Goal: Transaction & Acquisition: Download file/media

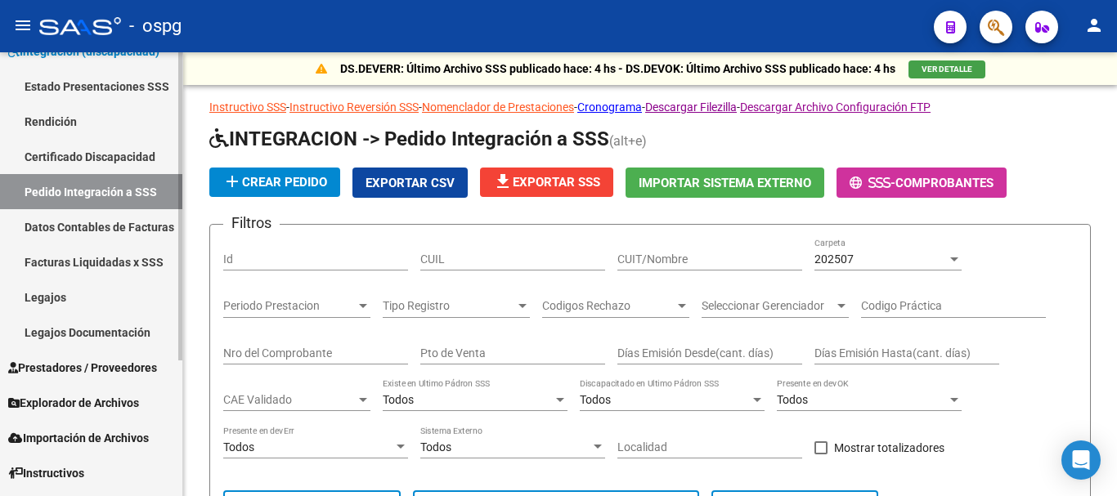
scroll to position [195, 0]
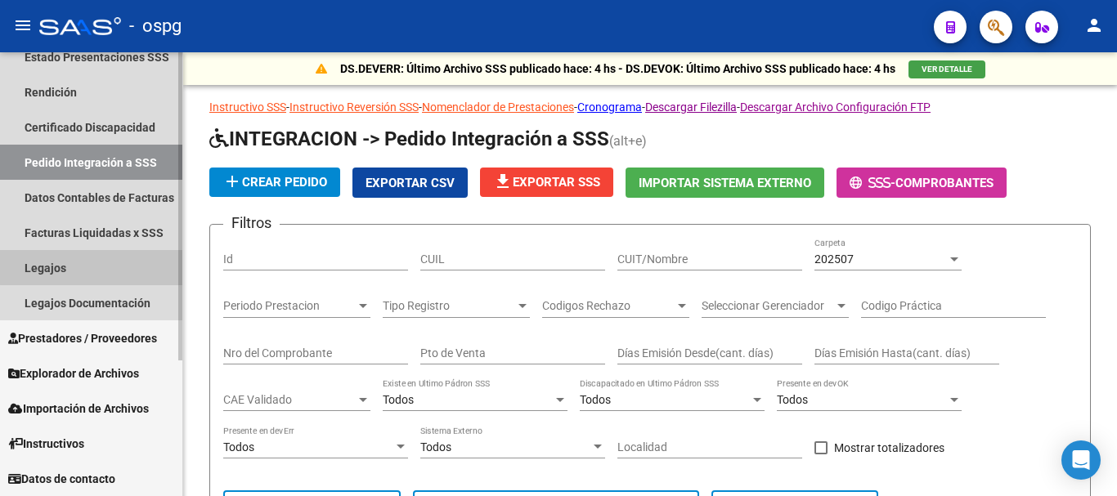
click at [110, 262] on link "Legajos" at bounding box center [91, 267] width 182 height 35
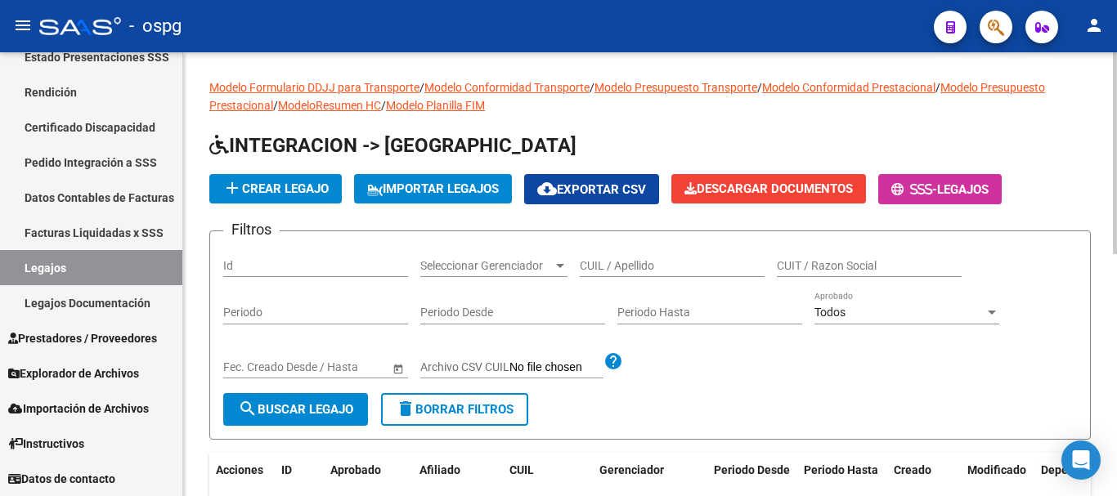
click at [621, 262] on input "CUIL / Apellido" at bounding box center [672, 266] width 185 height 14
type input "[PERSON_NAME]"
click at [353, 403] on span "search Buscar Legajo" at bounding box center [295, 409] width 115 height 15
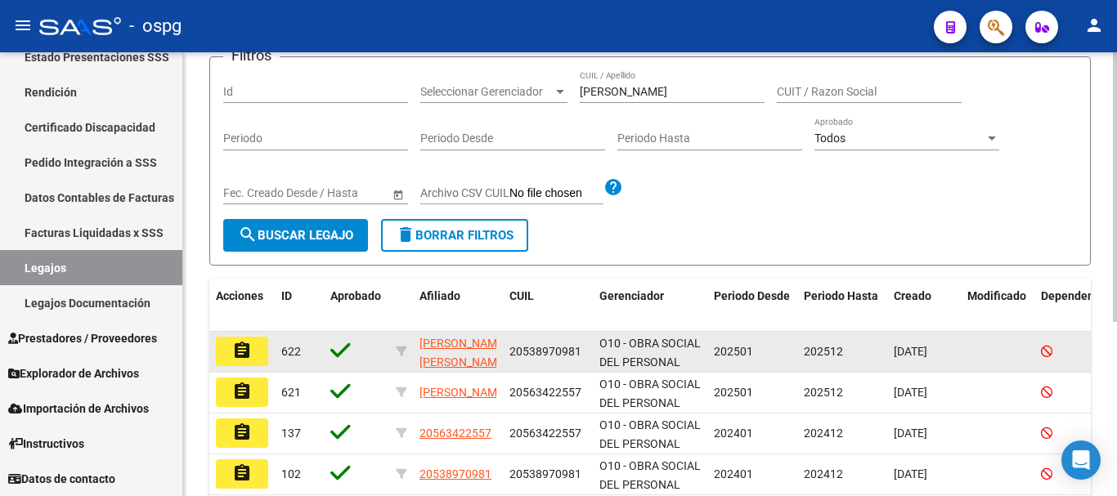
scroll to position [245, 0]
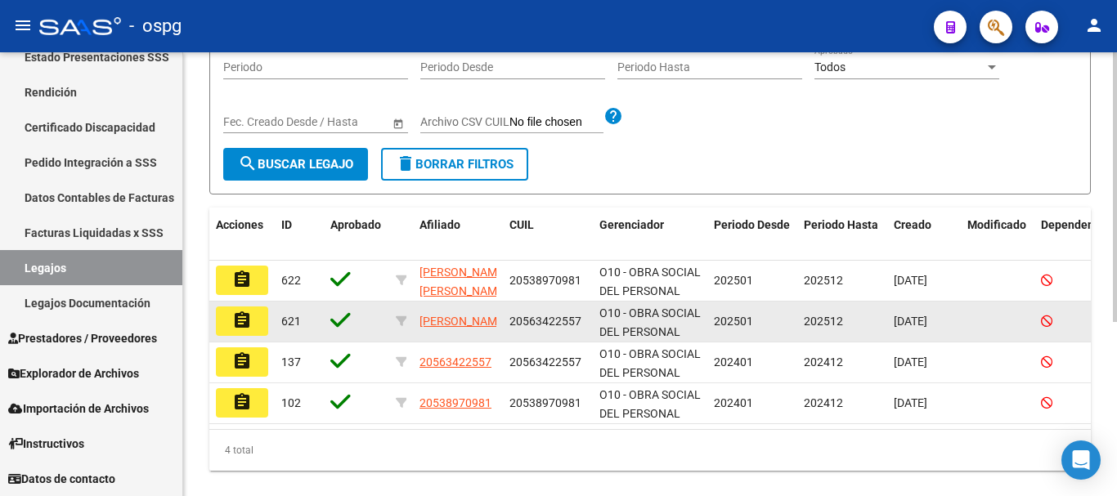
click at [254, 325] on button "assignment" at bounding box center [242, 321] width 52 height 29
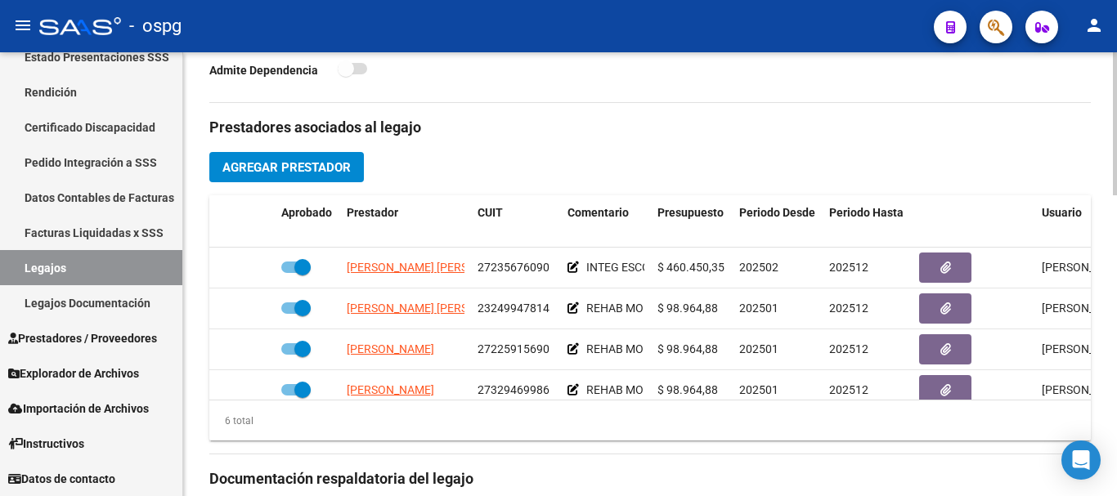
scroll to position [572, 0]
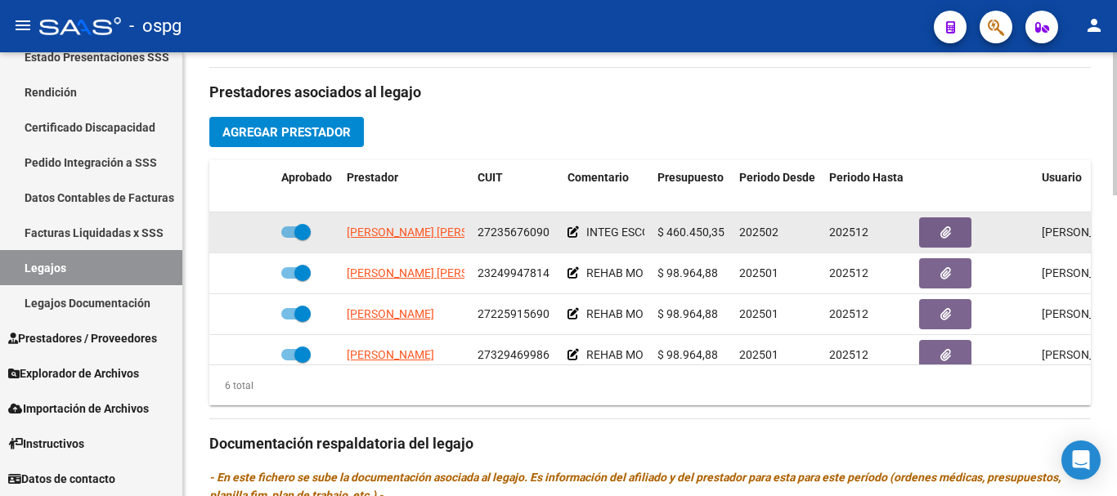
drag, startPoint x: 298, startPoint y: 230, endPoint x: 285, endPoint y: 232, distance: 13.3
click at [285, 232] on span at bounding box center [295, 231] width 29 height 11
click at [289, 238] on input "checkbox" at bounding box center [289, 238] width 1 height 1
checkbox input "false"
click at [252, 233] on icon at bounding box center [250, 231] width 11 height 11
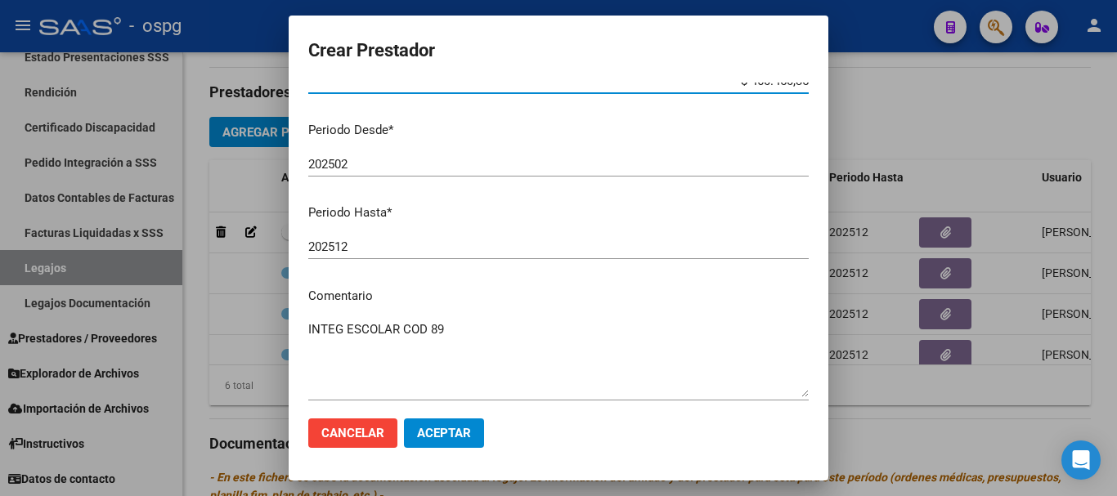
scroll to position [163, 0]
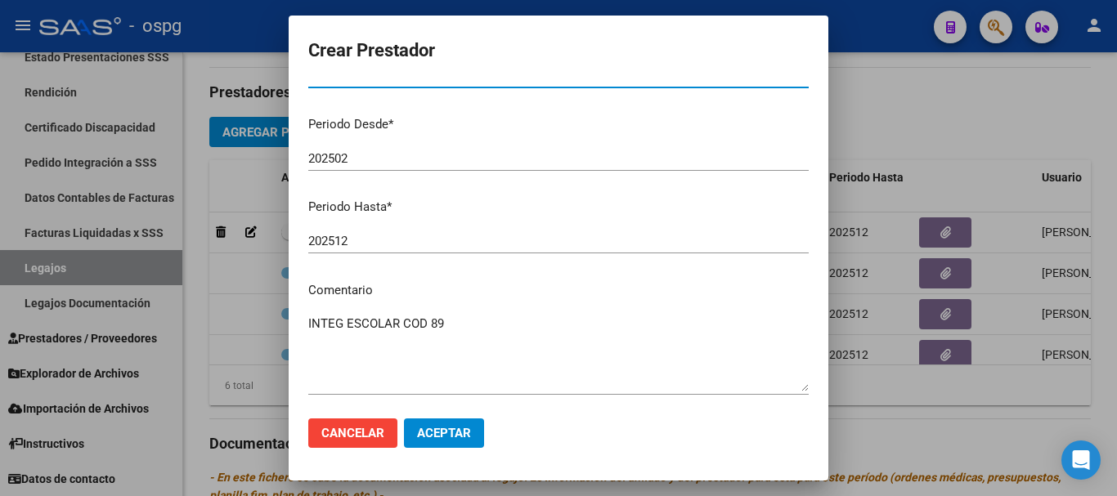
click at [433, 242] on input "202512" at bounding box center [558, 241] width 500 height 15
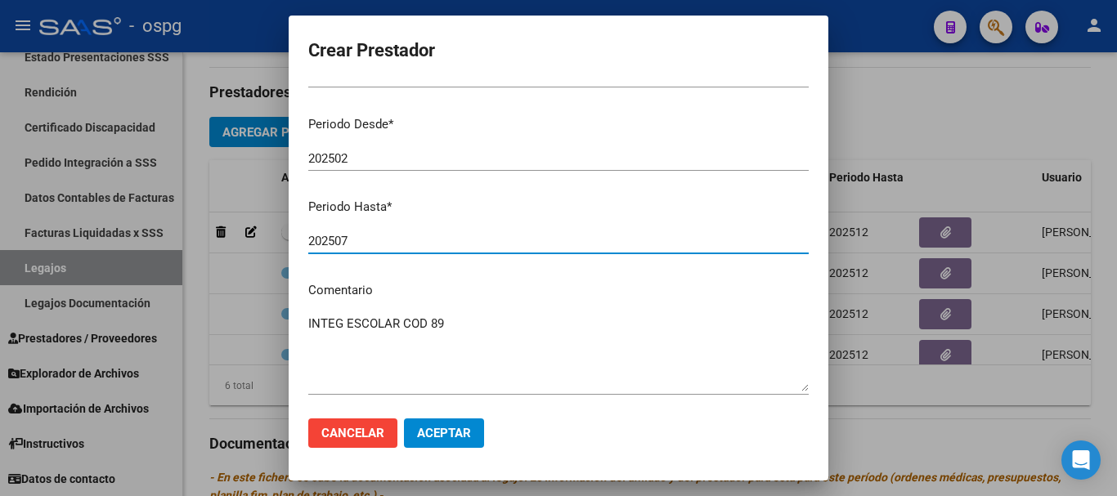
type input "202507"
click at [460, 441] on button "Aceptar" at bounding box center [444, 433] width 80 height 29
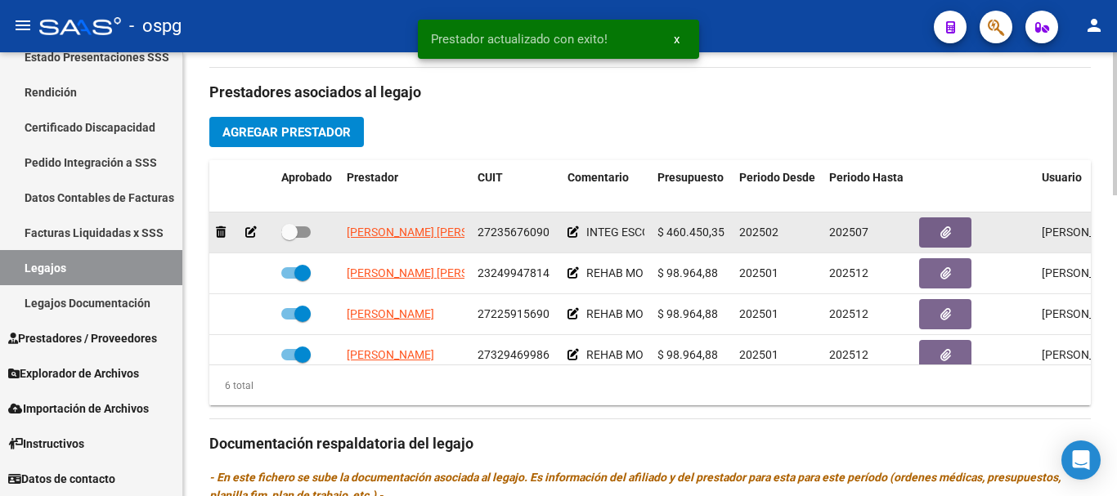
click at [572, 235] on icon at bounding box center [572, 231] width 11 height 11
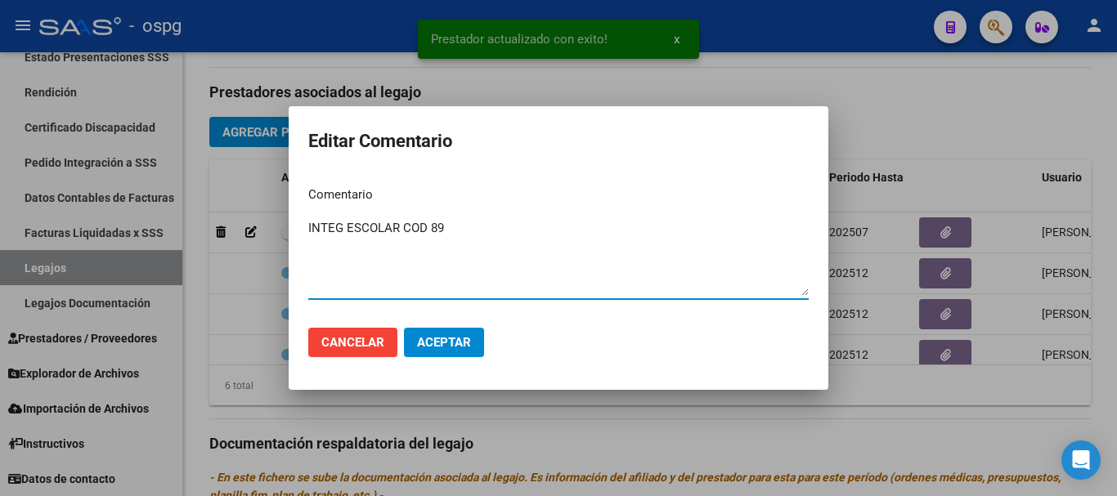
click at [511, 262] on textarea "INTEG ESCOLAR COD 89" at bounding box center [558, 257] width 500 height 77
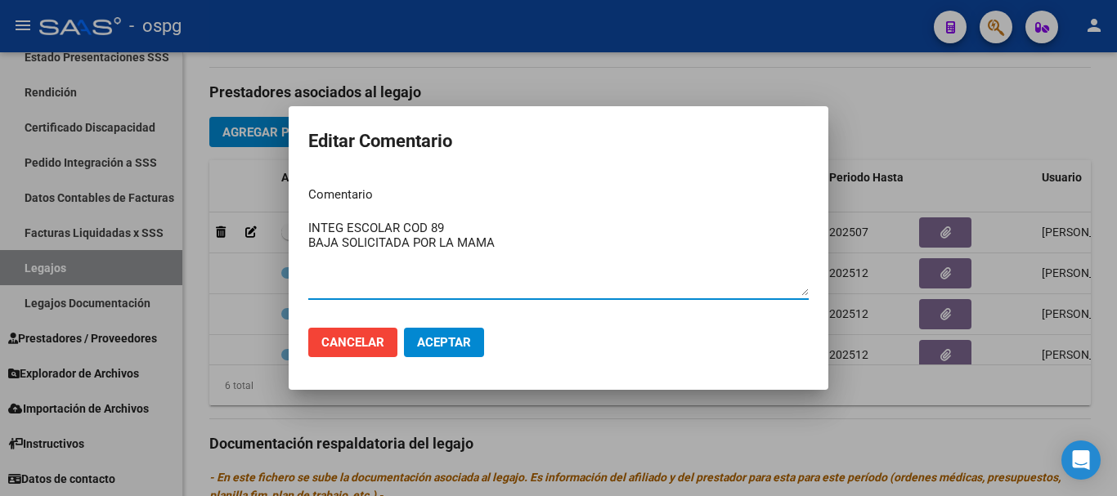
type textarea "INTEG ESCOLAR COD 89 BAJA SOLICITADA POR LA MAMA"
click at [440, 346] on span "Aceptar" at bounding box center [444, 342] width 54 height 15
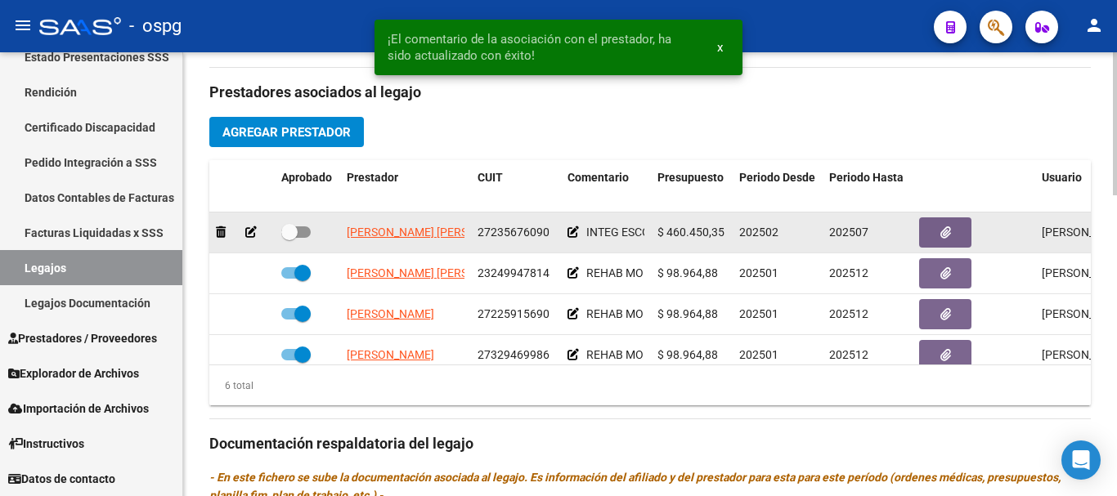
click at [299, 233] on span at bounding box center [295, 231] width 29 height 11
click at [289, 238] on input "checkbox" at bounding box center [289, 238] width 1 height 1
checkbox input "true"
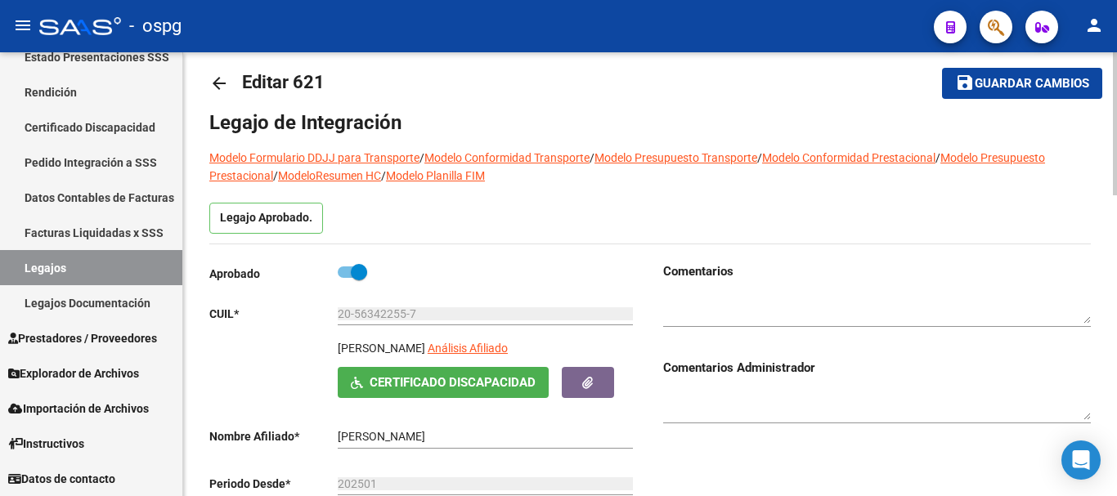
scroll to position [0, 0]
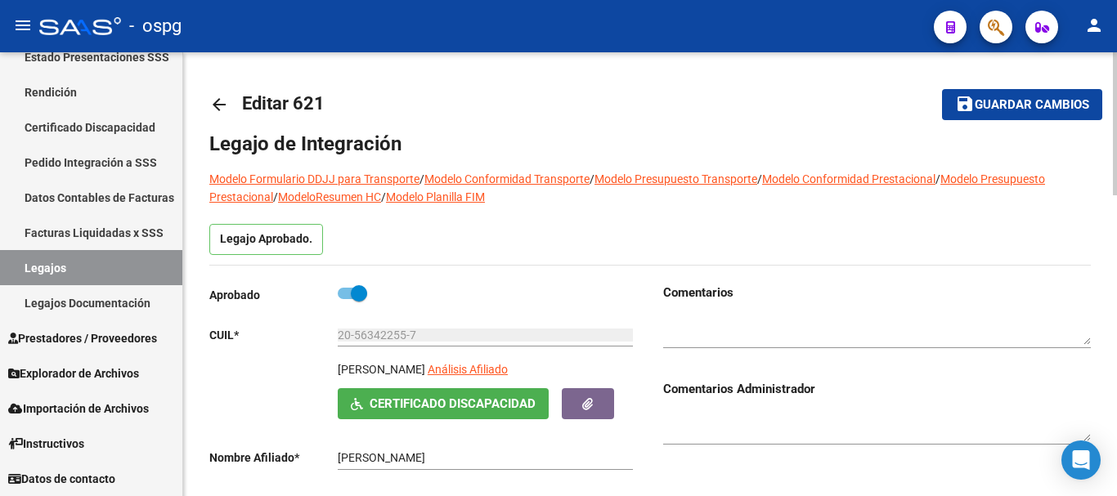
click at [1016, 109] on span "Guardar cambios" at bounding box center [1031, 105] width 114 height 15
click at [95, 244] on link "Facturas Liquidadas x SSS" at bounding box center [91, 232] width 182 height 35
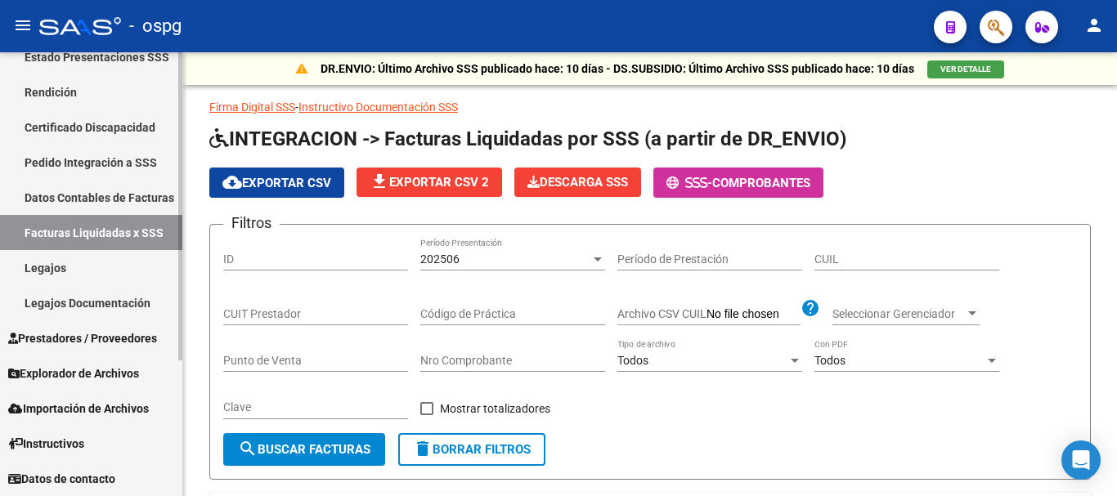
click at [80, 160] on link "Pedido Integración a SSS" at bounding box center [91, 162] width 182 height 35
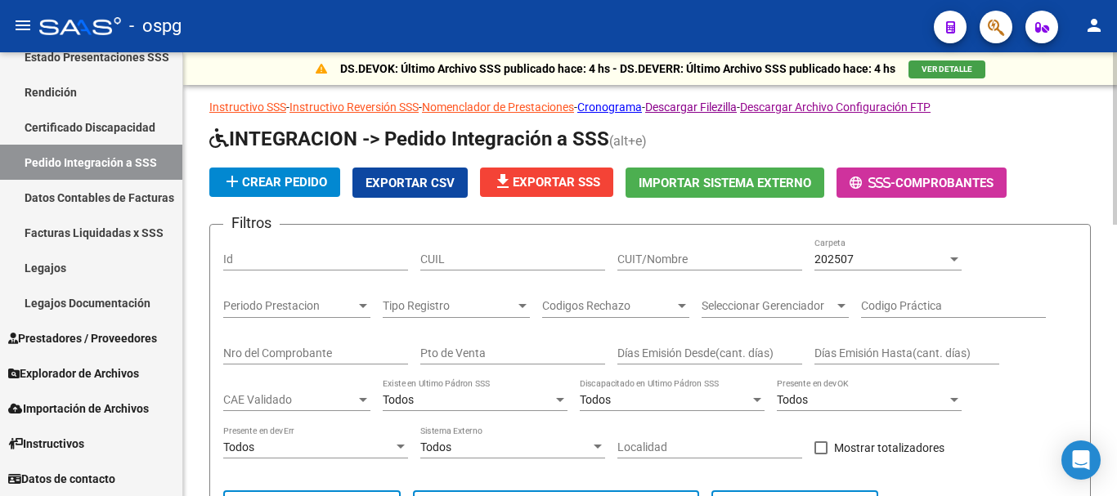
click at [702, 257] on input "CUIT/Nombre" at bounding box center [709, 260] width 185 height 14
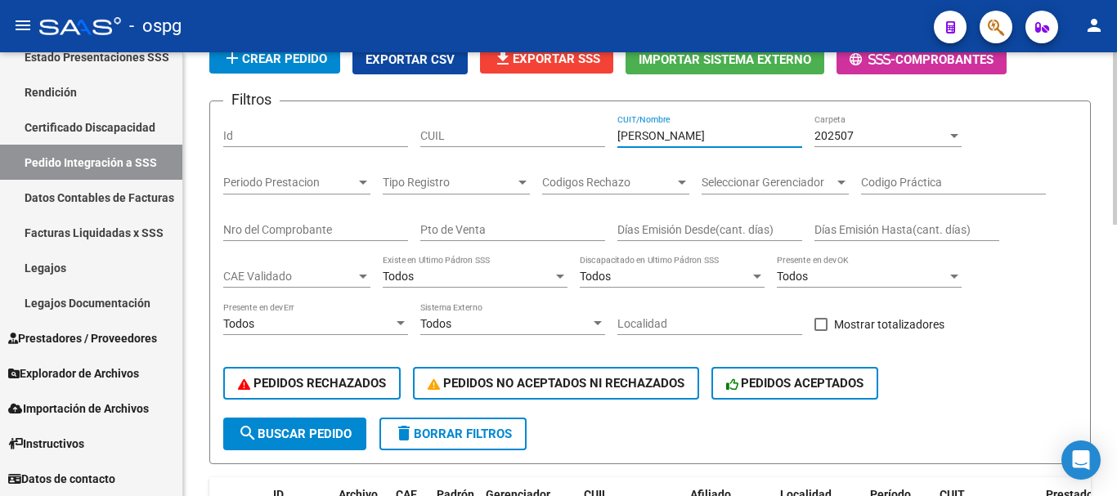
scroll to position [163, 0]
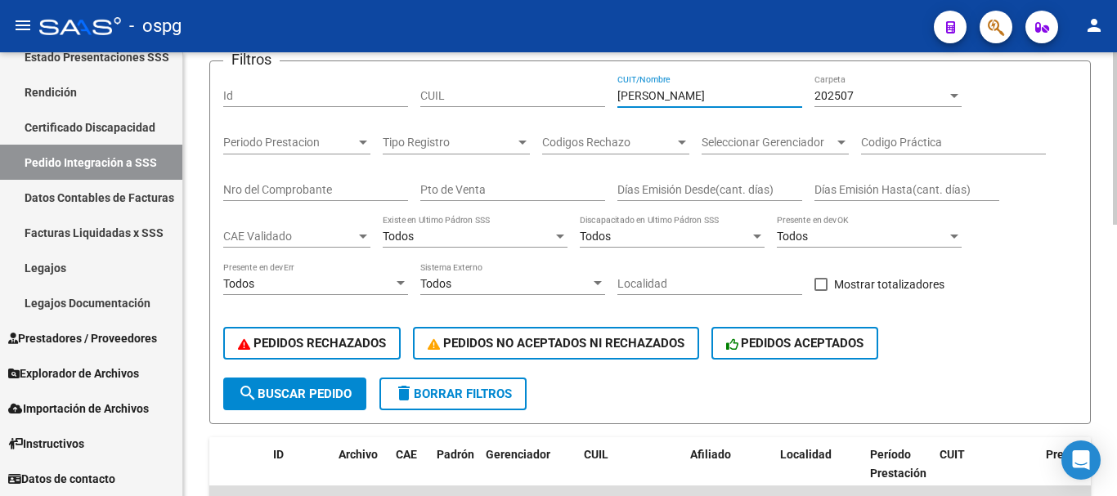
type input "[PERSON_NAME]"
click at [289, 393] on span "search Buscar Pedido" at bounding box center [295, 394] width 114 height 15
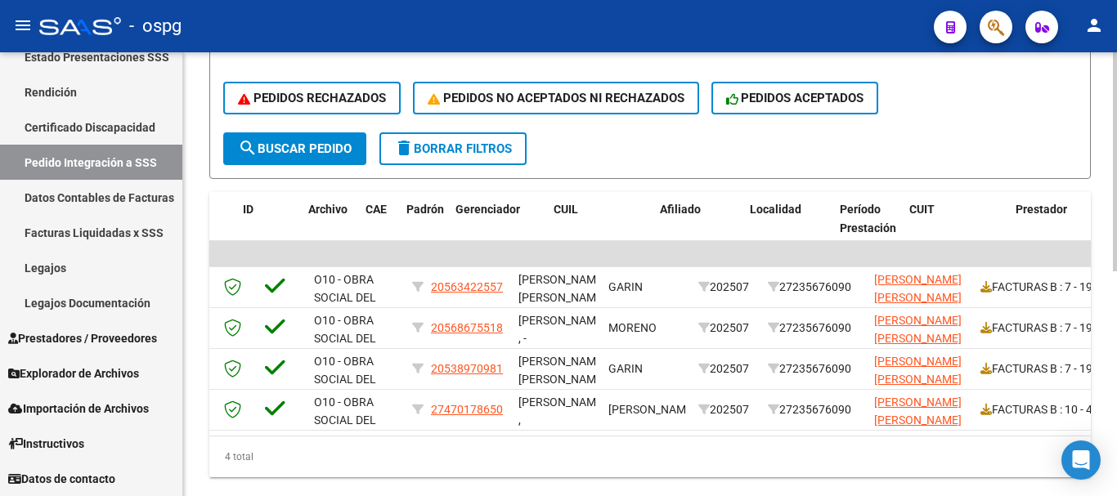
scroll to position [0, 0]
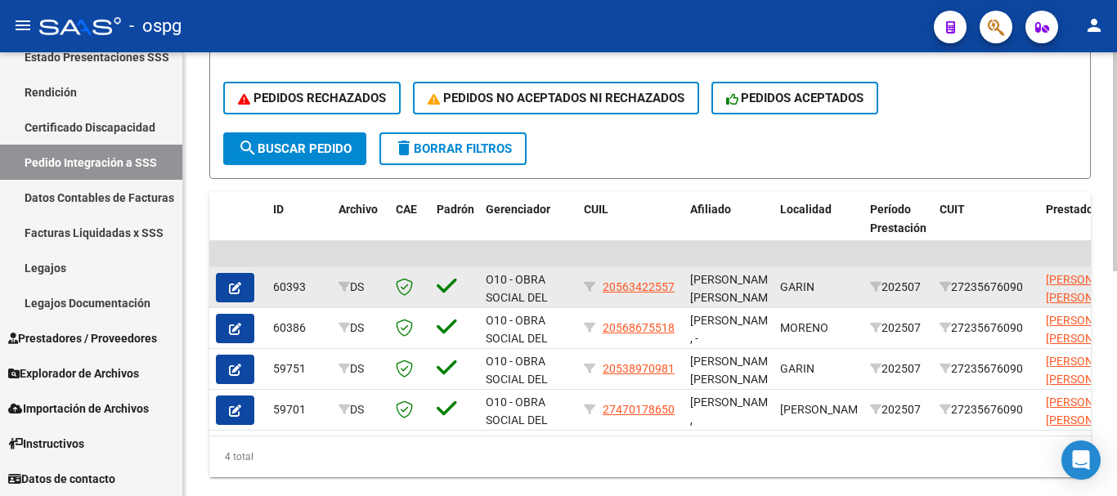
click at [245, 289] on button "button" at bounding box center [235, 287] width 38 height 29
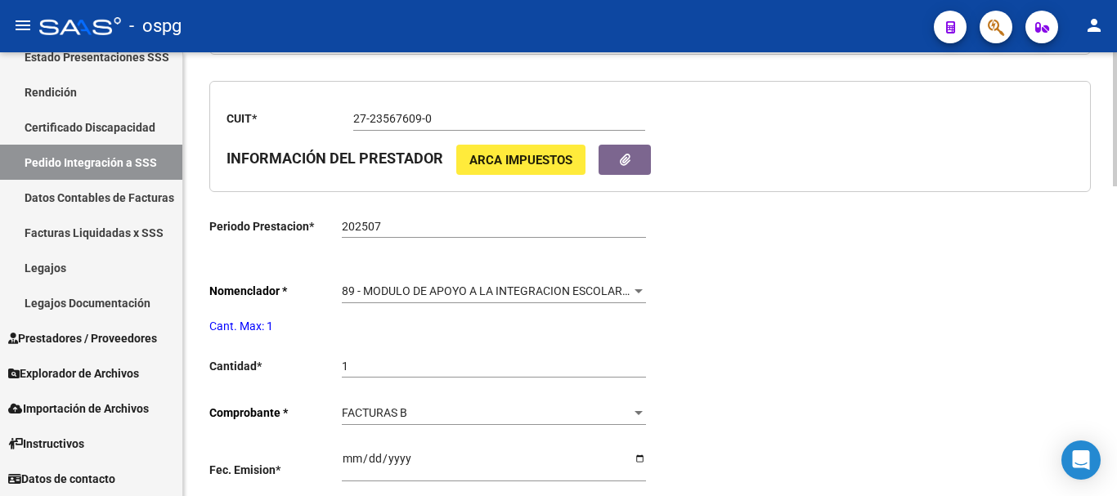
type input "20563422557"
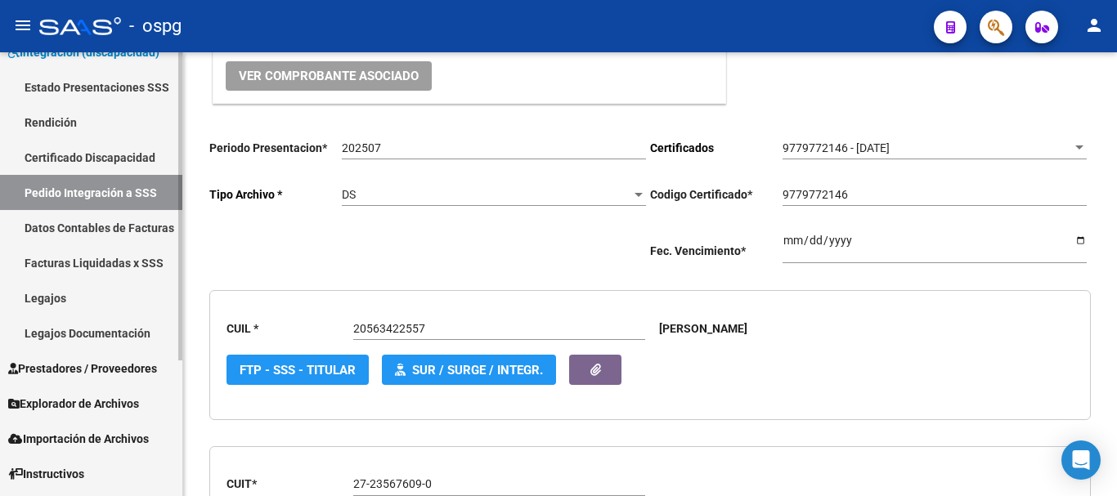
scroll to position [195, 0]
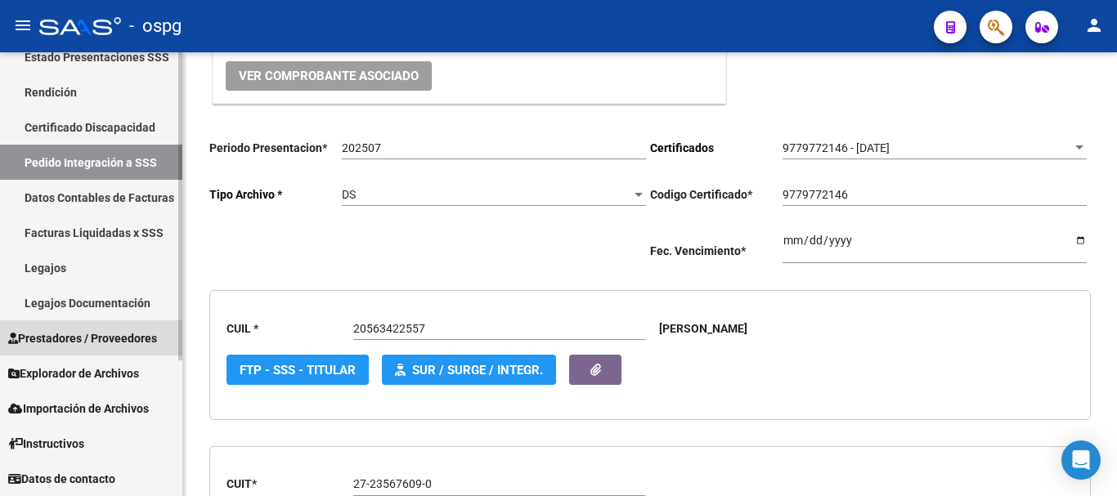
click at [101, 345] on span "Prestadores / Proveedores" at bounding box center [82, 338] width 149 height 18
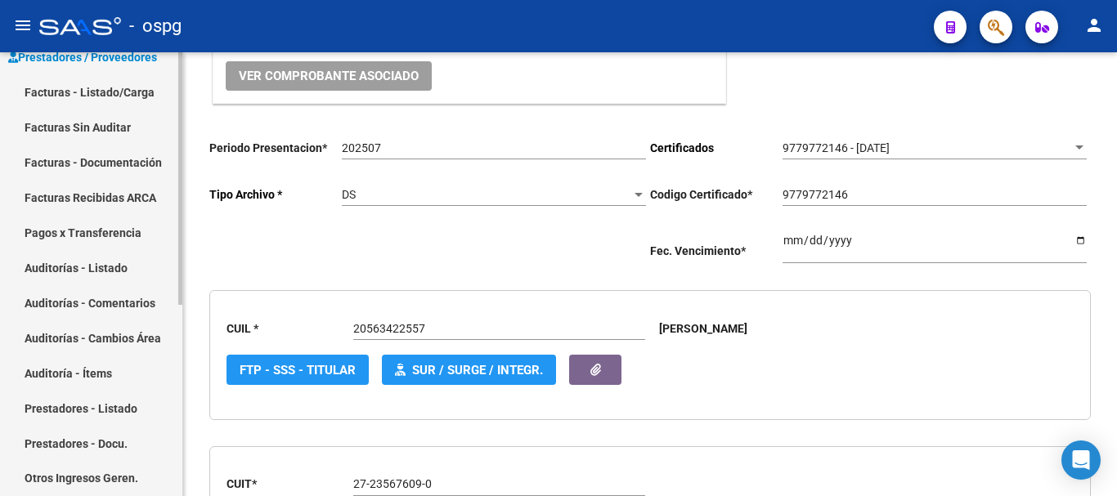
click at [120, 169] on link "Facturas - Documentación" at bounding box center [91, 162] width 182 height 35
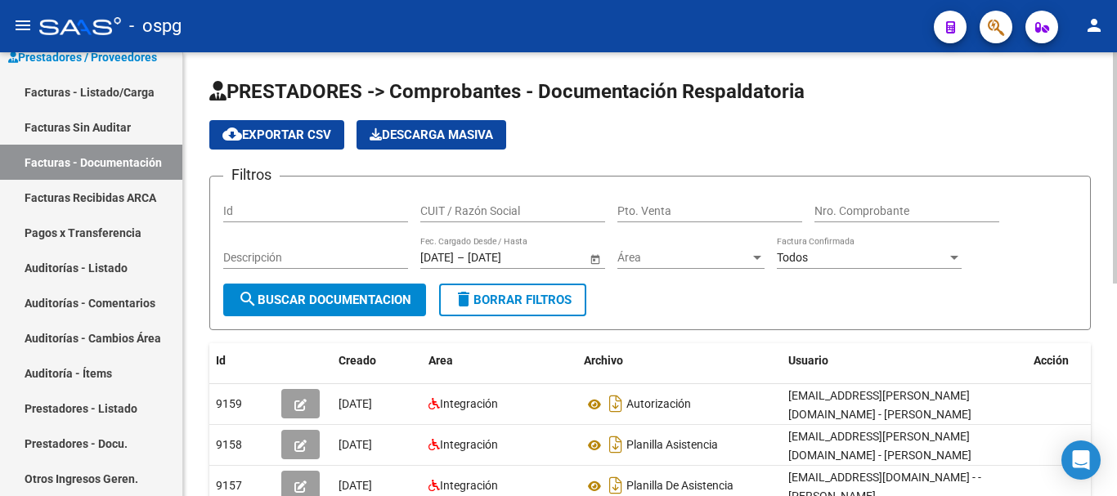
click at [545, 209] on input "CUIT / Razón Social" at bounding box center [512, 211] width 185 height 14
type input "[PERSON_NAME]"
click at [366, 311] on button "search Buscar Documentacion" at bounding box center [324, 300] width 203 height 33
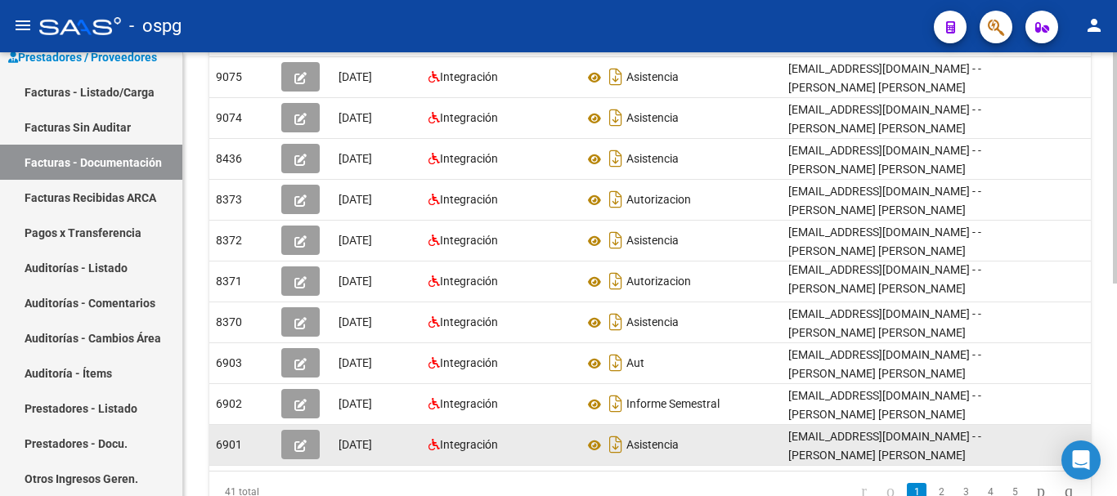
scroll to position [245, 0]
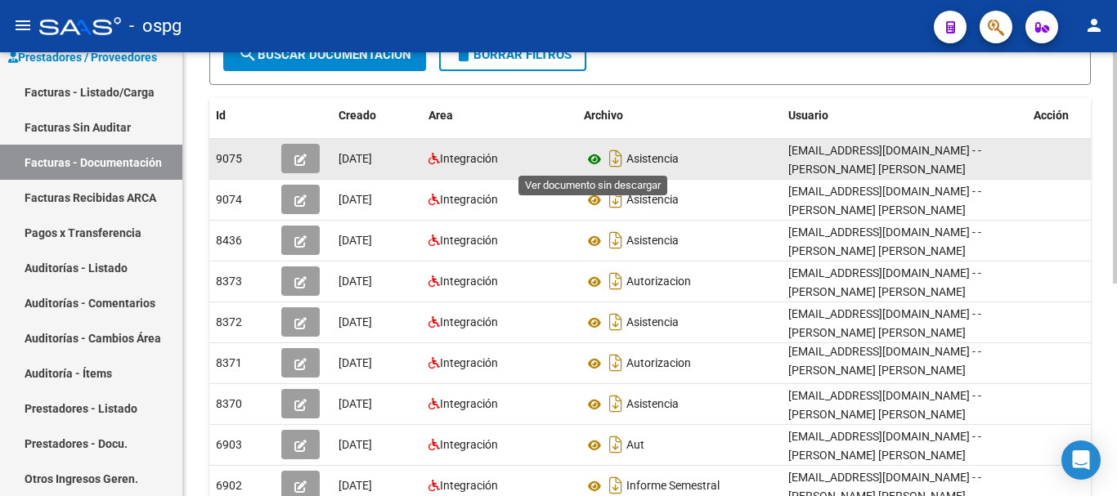
click at [593, 157] on icon at bounding box center [594, 160] width 21 height 20
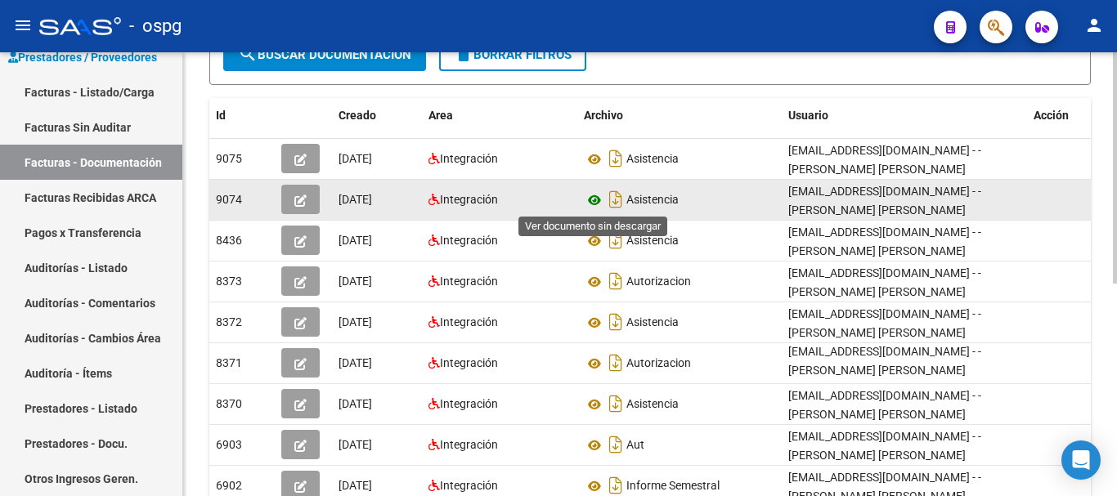
click at [595, 199] on icon at bounding box center [594, 200] width 21 height 20
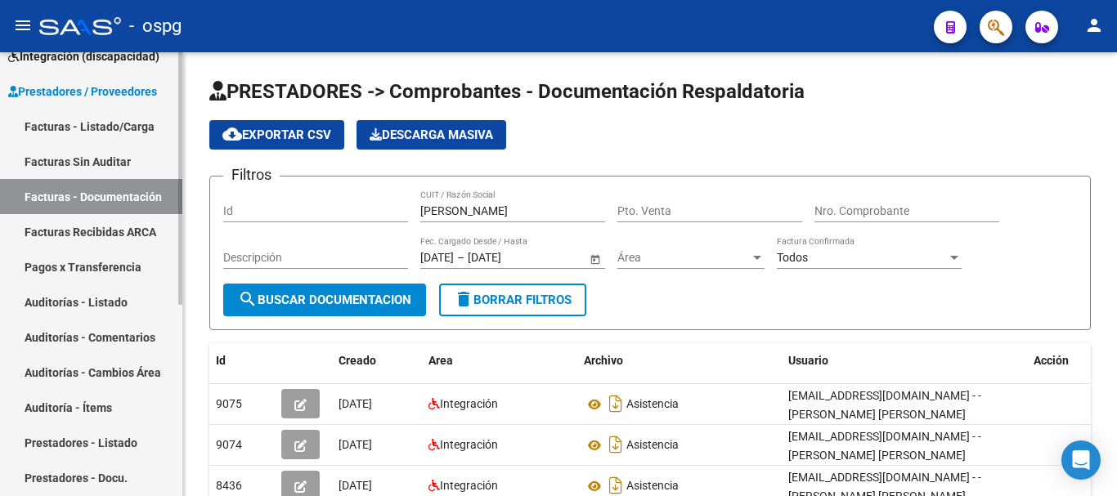
scroll to position [91, 0]
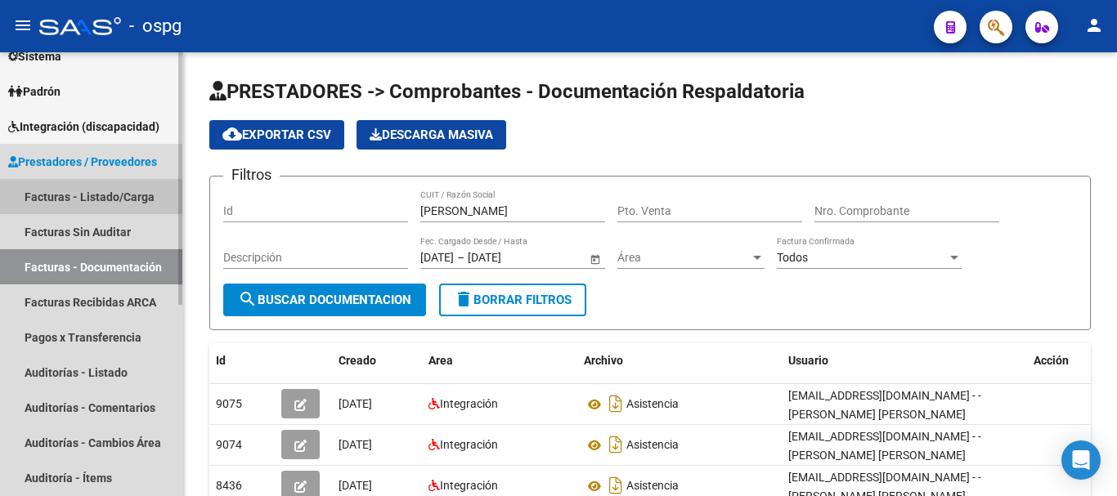
click at [96, 204] on link "Facturas - Listado/Carga" at bounding box center [91, 196] width 182 height 35
